Goal: Transaction & Acquisition: Purchase product/service

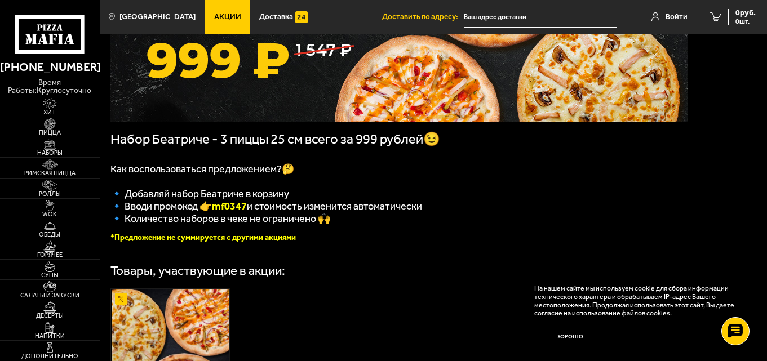
scroll to position [132, 0]
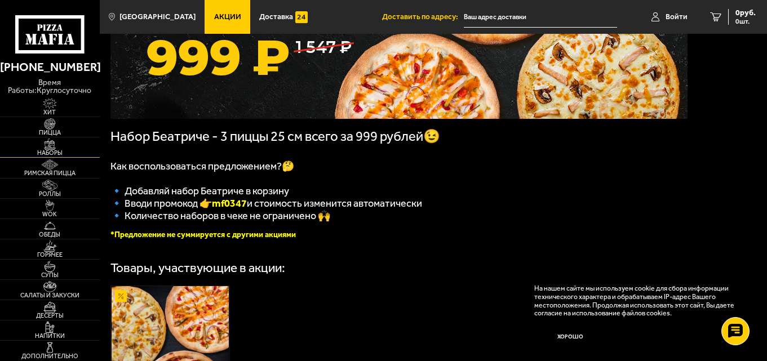
click at [46, 145] on img at bounding box center [49, 144] width 30 height 11
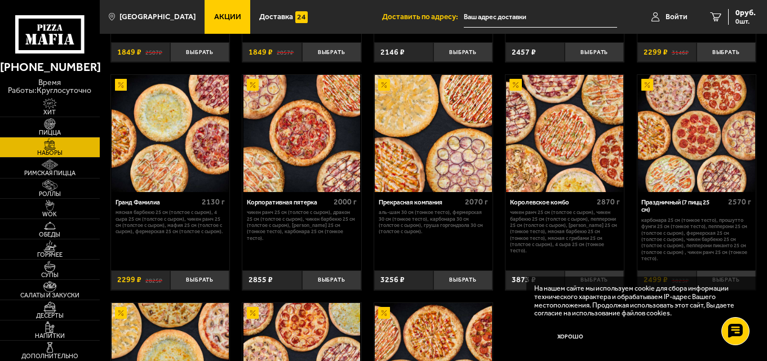
scroll to position [1024, 0]
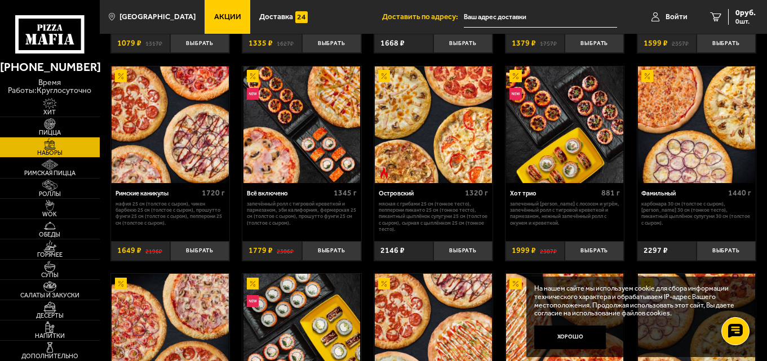
scroll to position [596, 0]
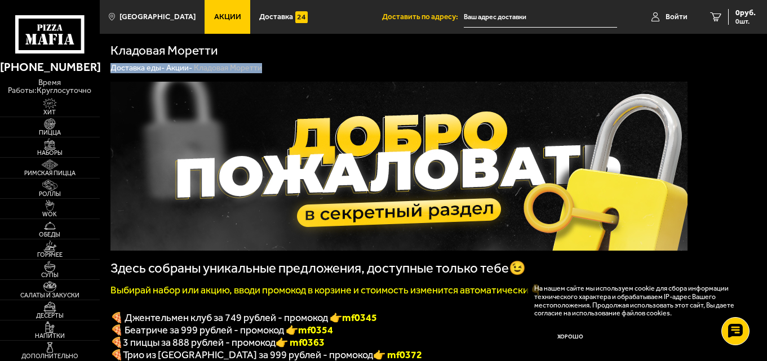
drag, startPoint x: 766, startPoint y: 54, endPoint x: 769, endPoint y: 88, distance: 35.0
click at [46, 148] on img at bounding box center [49, 144] width 30 height 11
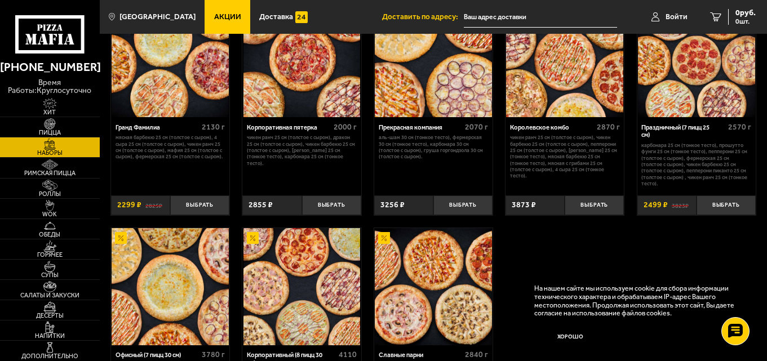
scroll to position [1117, 0]
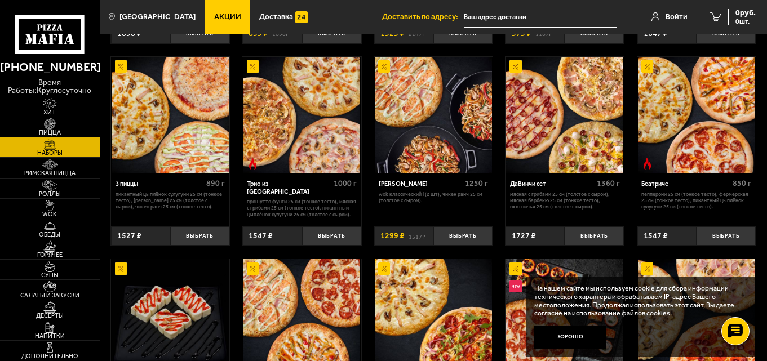
scroll to position [212, 0]
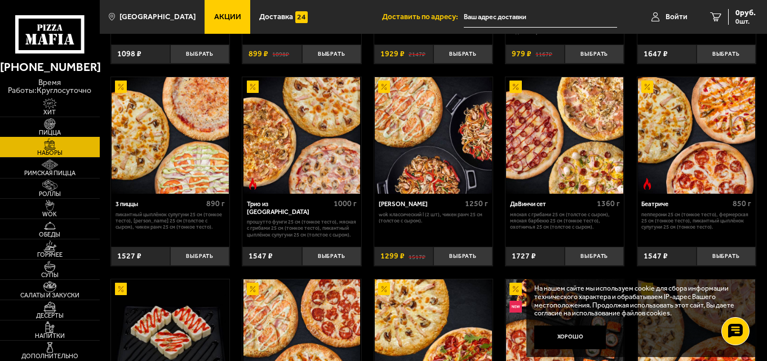
click at [56, 126] on img at bounding box center [49, 123] width 30 height 11
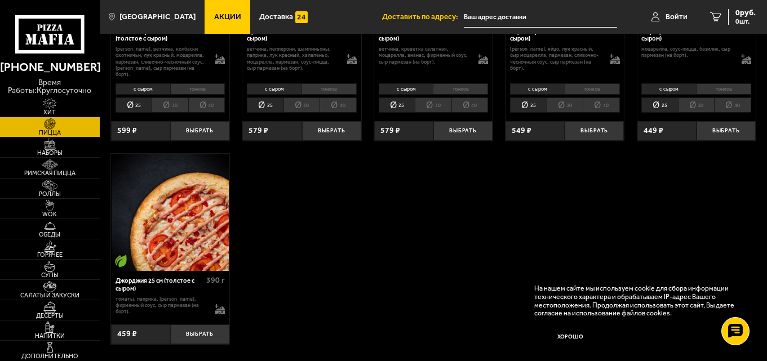
scroll to position [1564, 0]
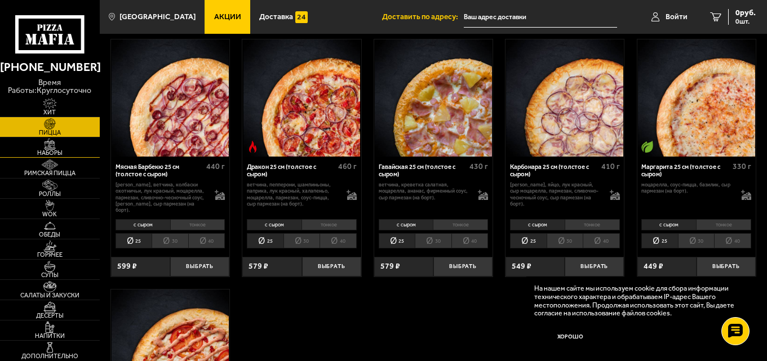
click at [50, 147] on img at bounding box center [49, 144] width 30 height 11
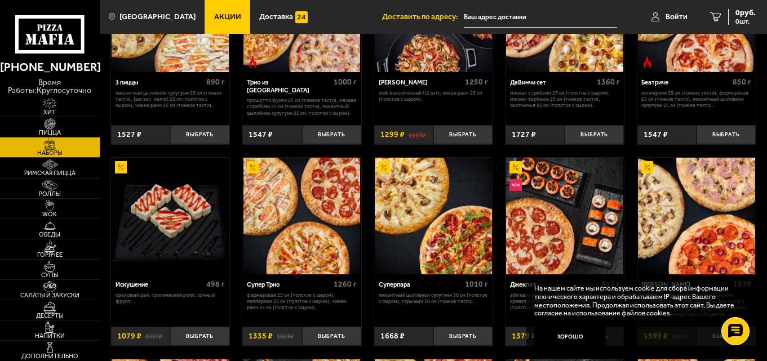
scroll to position [329, 0]
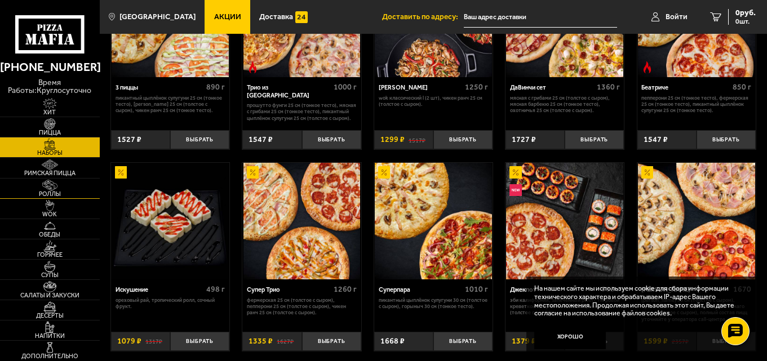
click at [52, 189] on img at bounding box center [49, 185] width 30 height 11
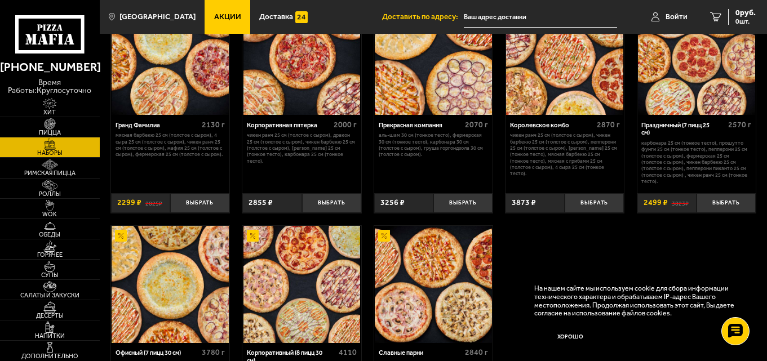
scroll to position [1117, 0]
